Goal: Task Accomplishment & Management: Manage account settings

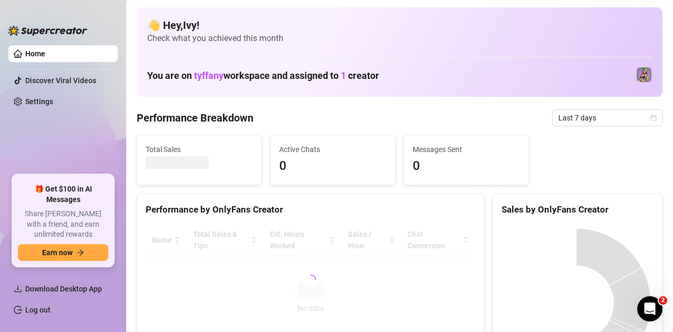
drag, startPoint x: 56, startPoint y: 128, endPoint x: 59, endPoint y: 319, distance: 191.0
click at [56, 129] on ul "Home Discover Viral Videos Settings" at bounding box center [62, 105] width 109 height 129
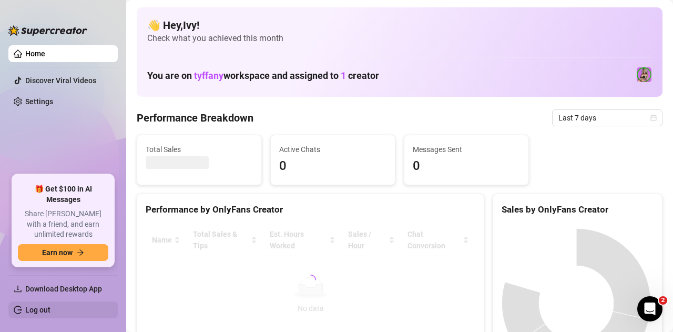
click at [38, 306] on link "Log out" at bounding box center [37, 310] width 25 height 8
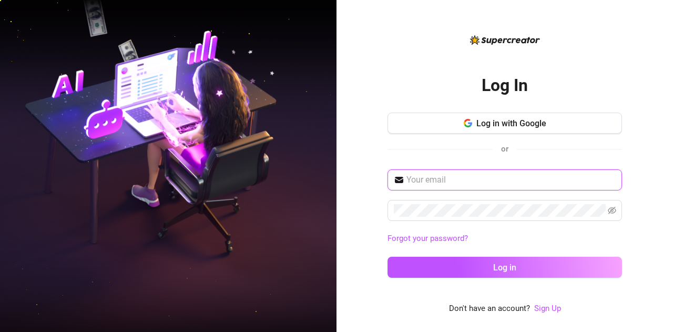
click at [507, 178] on input "text" at bounding box center [511, 180] width 209 height 13
type input "[EMAIL_ADDRESS][DOMAIN_NAME]"
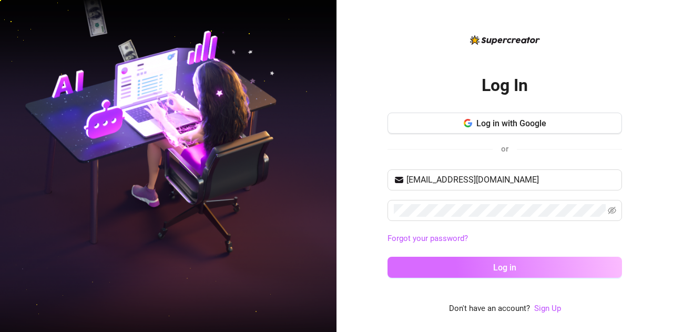
click at [489, 270] on button "Log in" at bounding box center [505, 267] width 235 height 21
